Goal: Contribute content

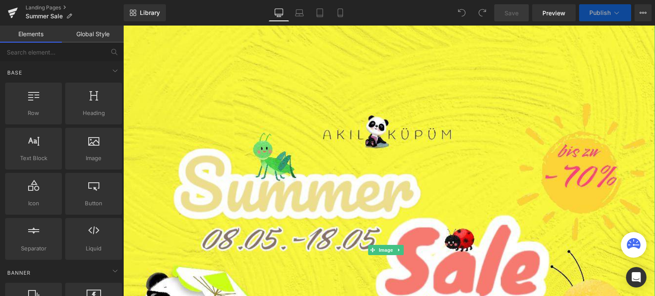
scroll to position [126, 0]
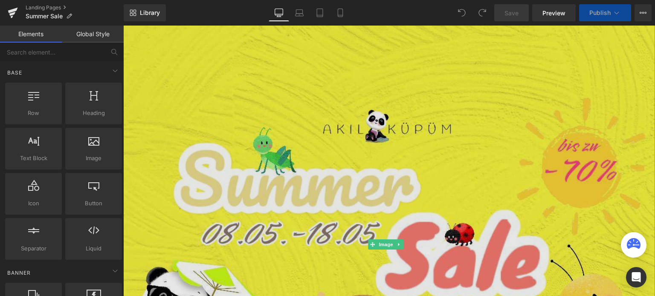
click at [266, 145] on img at bounding box center [389, 245] width 532 height 532
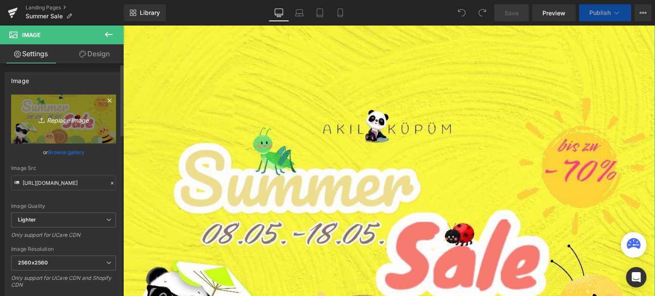
click at [59, 121] on icon "Replace Image" at bounding box center [63, 119] width 68 height 11
click at [64, 128] on link "Replace Image" at bounding box center [63, 119] width 105 height 49
type input "C:\fakepath\WhatsApp Image [DATE] 20.00.01.jpeg"
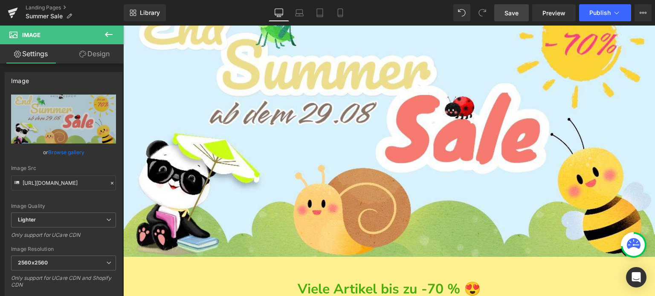
type input "[URL][DOMAIN_NAME]"
click at [511, 12] on span "Save" at bounding box center [511, 13] width 14 height 9
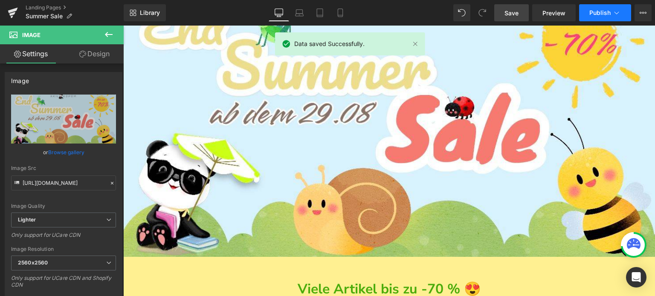
click at [601, 12] on span "Publish" at bounding box center [599, 12] width 21 height 7
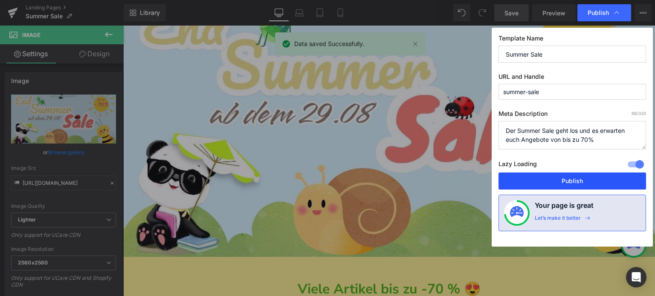
click at [574, 175] on button "Publish" at bounding box center [571, 181] width 147 height 17
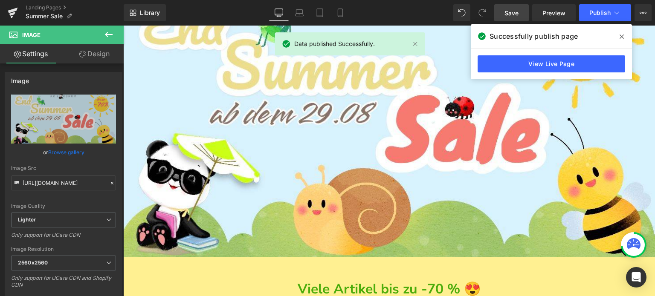
click at [621, 38] on icon at bounding box center [621, 36] width 4 height 7
